Goal: Information Seeking & Learning: Stay updated

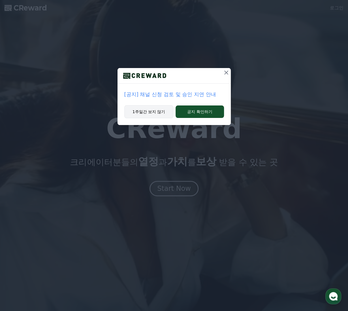
drag, startPoint x: 189, startPoint y: 112, endPoint x: 141, endPoint y: 117, distance: 48.4
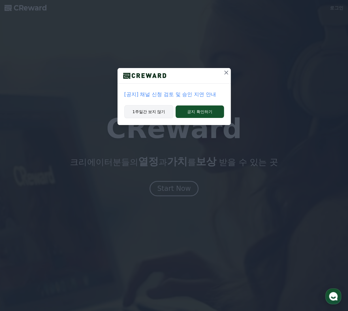
click at [162, 118] on div "1주일간 보지 않기 공지 확인하기" at bounding box center [174, 115] width 113 height 20
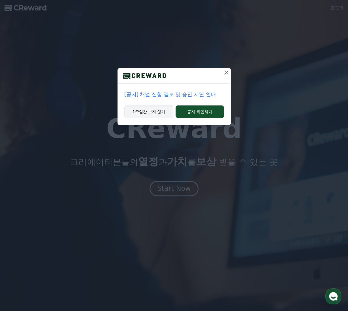
click at [141, 117] on button "1주일간 보지 않기" at bounding box center [148, 111] width 49 height 13
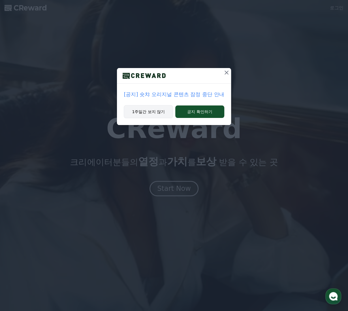
click at [139, 115] on button "1주일간 보지 않기" at bounding box center [148, 111] width 49 height 13
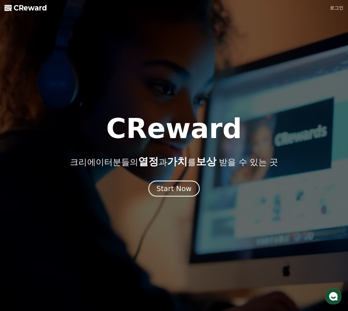
click at [185, 194] on button "Start Now" at bounding box center [174, 188] width 51 height 16
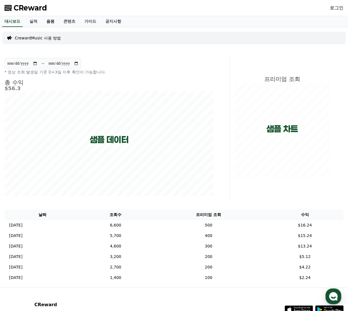
click at [47, 23] on link "음원" at bounding box center [50, 21] width 17 height 11
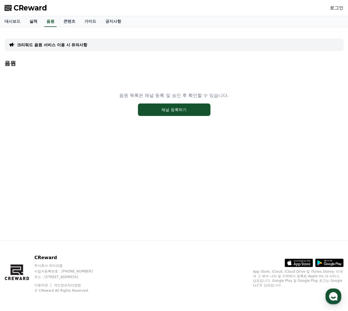
drag, startPoint x: 31, startPoint y: 25, endPoint x: 35, endPoint y: 26, distance: 3.9
click at [31, 25] on link "실적" at bounding box center [33, 21] width 17 height 11
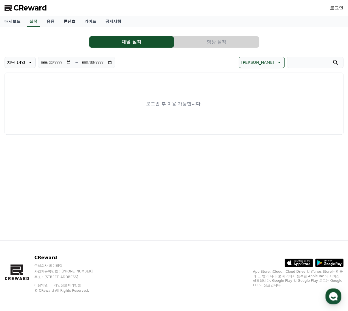
click at [68, 23] on link "콘텐츠" at bounding box center [69, 21] width 21 height 11
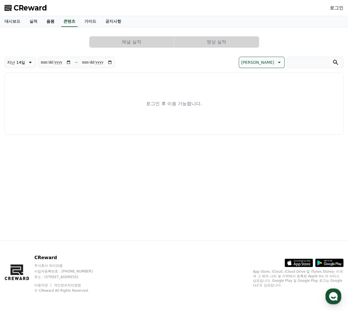
click at [51, 19] on link "음원" at bounding box center [50, 21] width 17 height 11
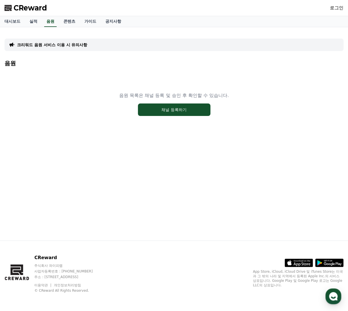
click at [170, 103] on div "음원 목록은 채널 등록 및 승인 후 확인할 수 있습니다. 채널 등록하기" at bounding box center [174, 104] width 339 height 71
click at [170, 108] on button "채널 등록하기" at bounding box center [174, 109] width 73 height 12
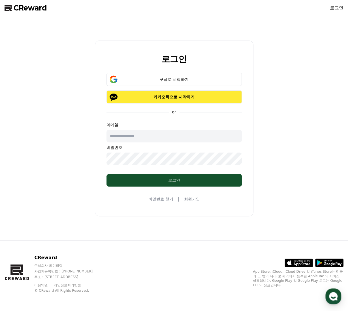
click at [150, 93] on button "카카오톡으로 시작하기" at bounding box center [175, 96] width 136 height 13
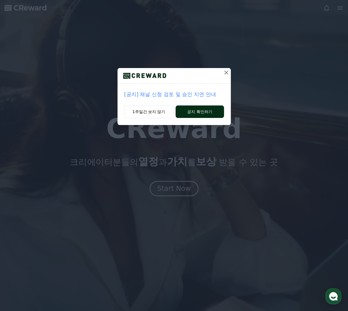
click at [184, 108] on button "공지 확인하기" at bounding box center [200, 111] width 48 height 12
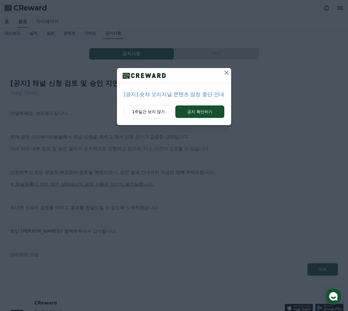
click at [175, 146] on div "[공지] 숏챠 오리지널 콘텐츠 잠정 중단 안내 1주일간 보지 않기 공지 확인하기" at bounding box center [174, 155] width 348 height 311
drag, startPoint x: 225, startPoint y: 74, endPoint x: 194, endPoint y: 92, distance: 36.2
click at [196, 92] on div "[공지] 숏챠 오리지널 콘텐츠 잠정 중단 안내 1주일간 보지 않기 공지 확인하기" at bounding box center [174, 96] width 114 height 57
click at [187, 109] on button "공지 확인하기" at bounding box center [200, 111] width 49 height 12
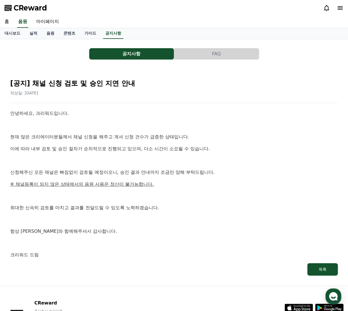
drag, startPoint x: 77, startPoint y: 188, endPoint x: 82, endPoint y: 186, distance: 5.4
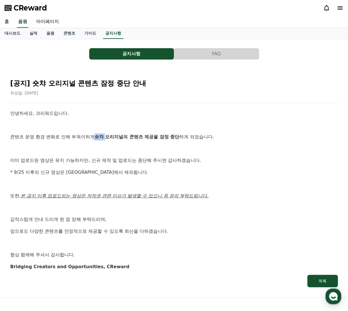
click at [107, 136] on p "콘텐츠 운영 환경 변화로 인해 부득이하게 숏챠 오리지널의 콘텐츠 제공을 잠정 중단 하게 되었습니다." at bounding box center [174, 136] width 328 height 7
drag, startPoint x: 110, startPoint y: 73, endPoint x: 116, endPoint y: 77, distance: 7.2
